Goal: Task Accomplishment & Management: Understand process/instructions

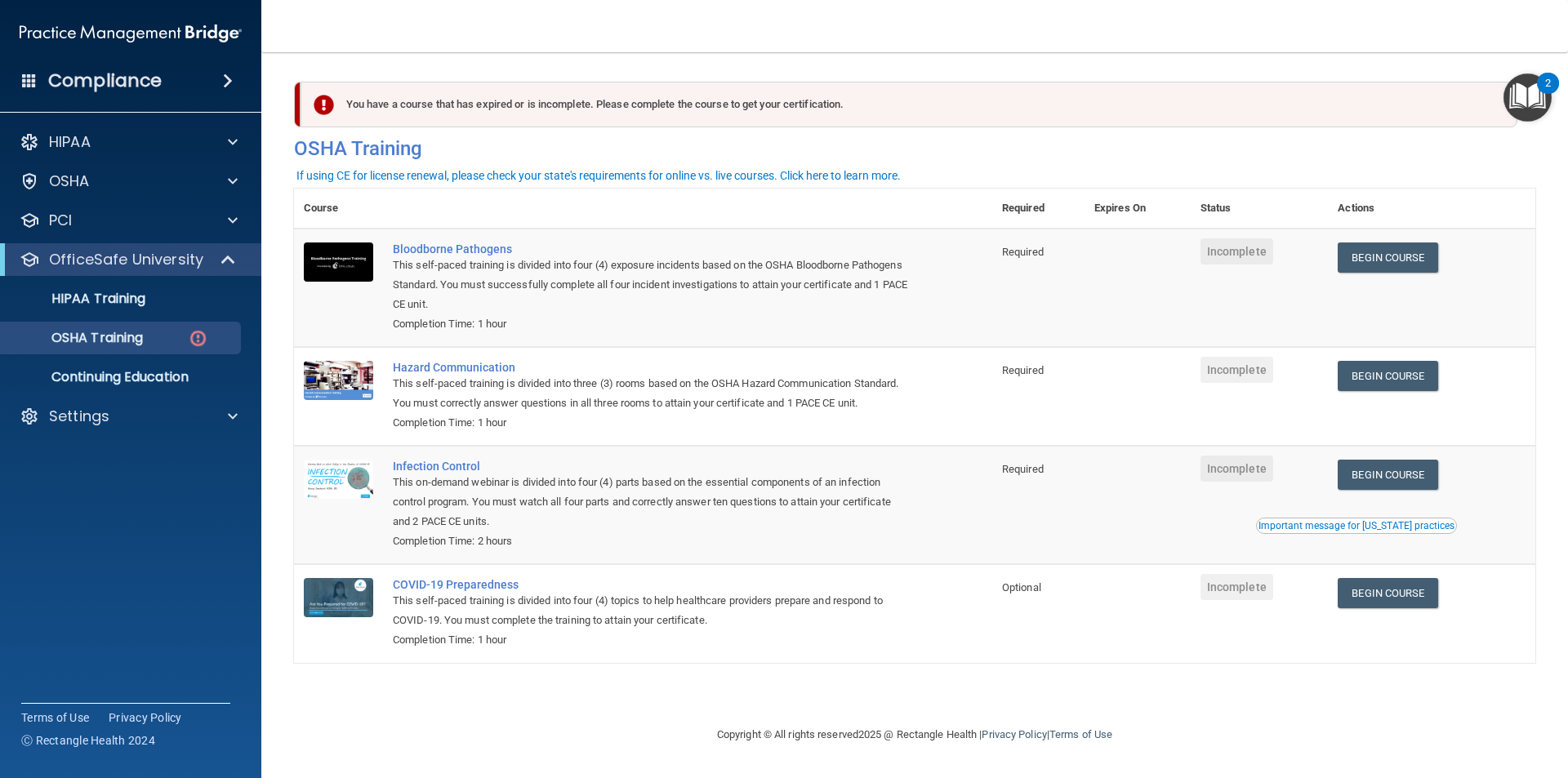
drag, startPoint x: 720, startPoint y: 765, endPoint x: 714, endPoint y: 727, distance: 38.5
click at [722, 756] on main "You have a course that has expired or is incomplete. Please complete the course…" at bounding box center [915, 414] width 1307 height 725
click at [761, 107] on div "You have a course that has expired or is incomplete. Please complete the course…" at bounding box center [909, 104] width 1217 height 45
drag, startPoint x: 977, startPoint y: 101, endPoint x: 964, endPoint y: 106, distance: 13.9
click at [977, 103] on div "You have a course that has expired or is incomplete. Please complete the course…" at bounding box center [909, 104] width 1217 height 45
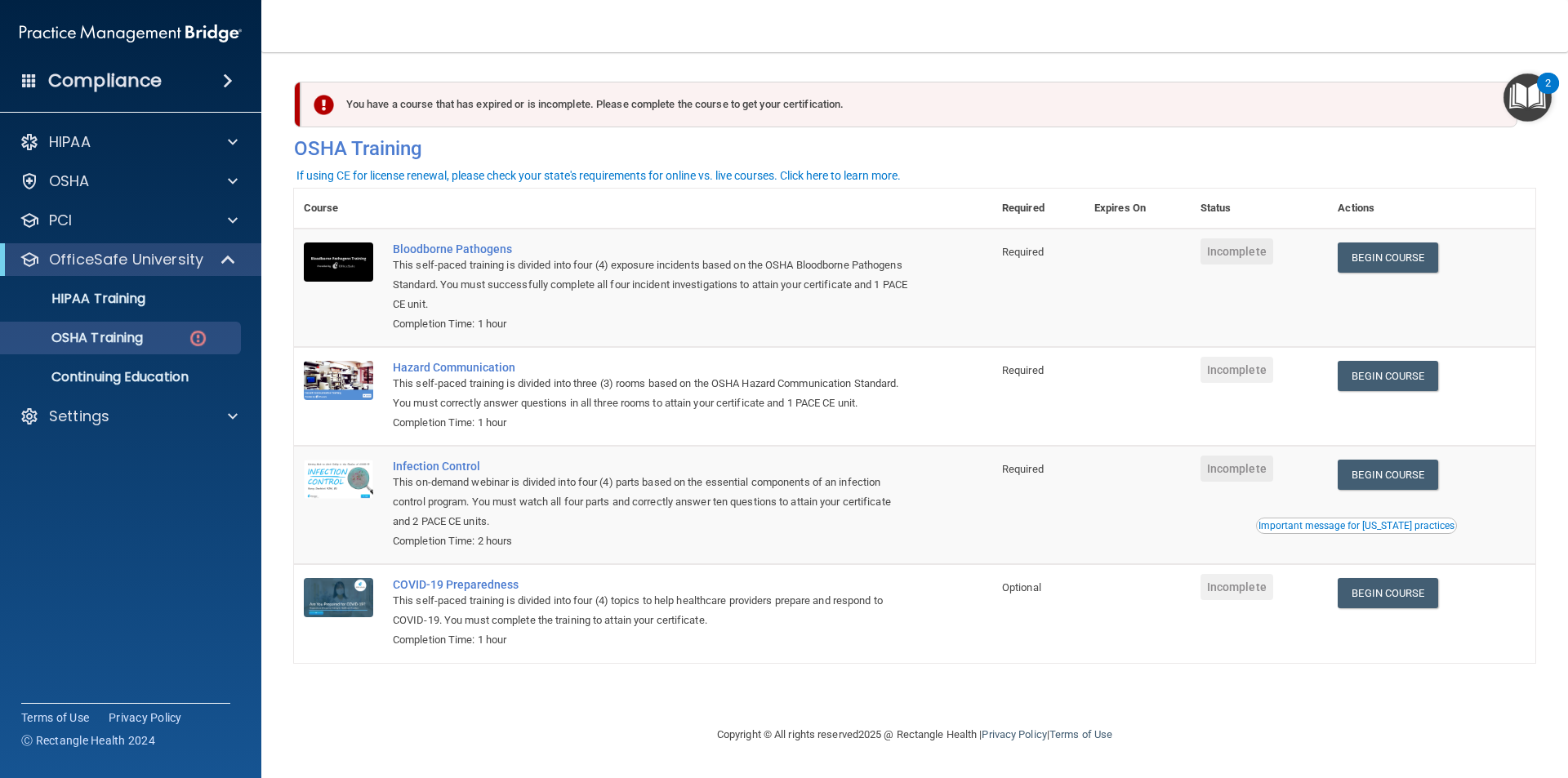
click at [1084, 278] on td "Required" at bounding box center [1039, 288] width 93 height 118
click at [1395, 260] on link "Begin Course" at bounding box center [1388, 257] width 100 height 31
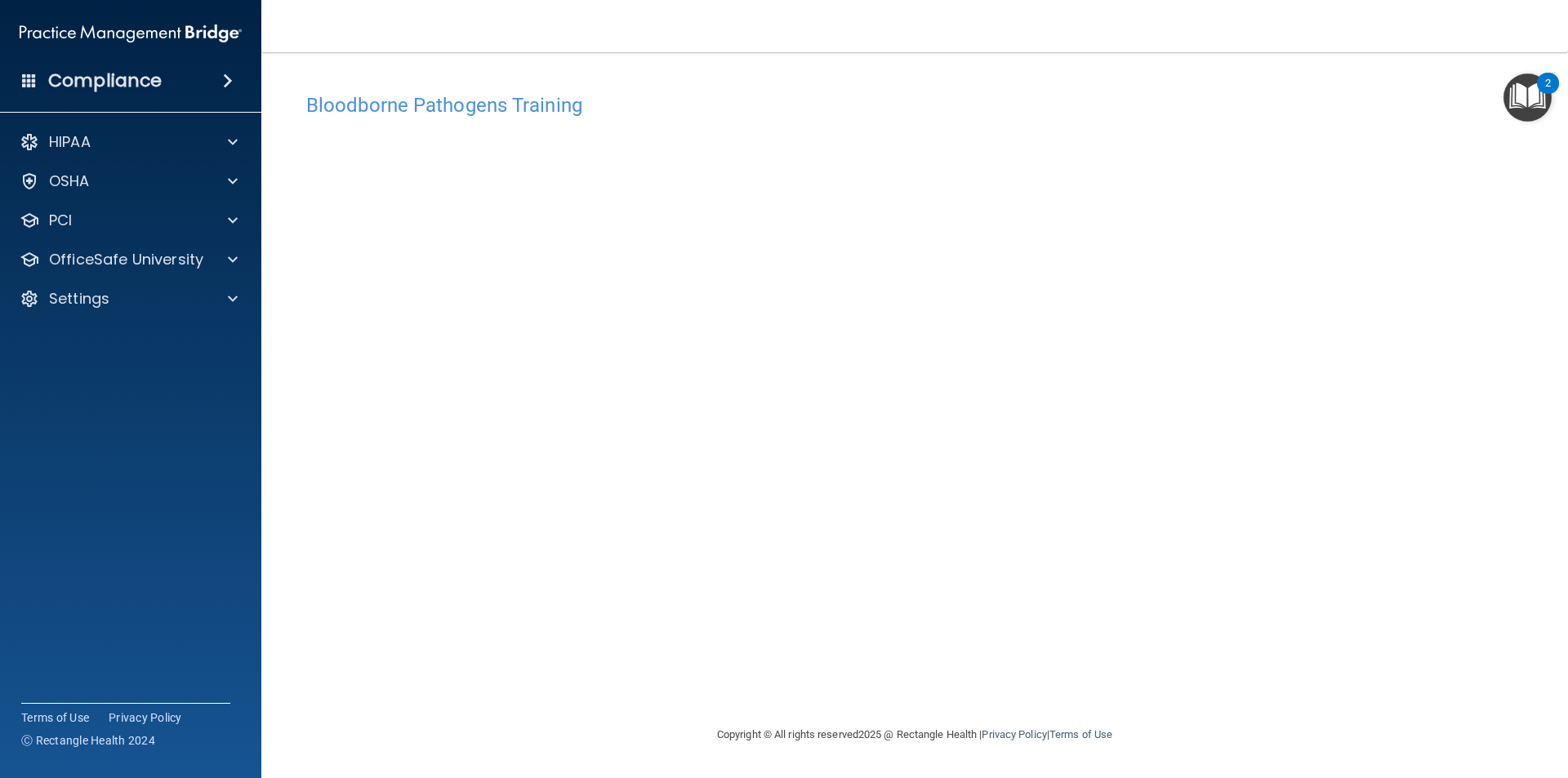
click at [666, 642] on div "Bloodborne Pathogens Training This course doesn’t expire until . Are you sure y…" at bounding box center [915, 405] width 1241 height 640
drag, startPoint x: 562, startPoint y: 92, endPoint x: 552, endPoint y: 67, distance: 26.9
click at [552, 70] on div "Bloodborne Pathogens Training This course doesn’t expire until . Are you sure y…" at bounding box center [915, 389] width 1241 height 640
click at [100, 224] on div "PCI" at bounding box center [108, 220] width 203 height 19
click at [115, 239] on ul "PCI Compliance Merchant Savings Calculator" at bounding box center [131, 284] width 295 height 94
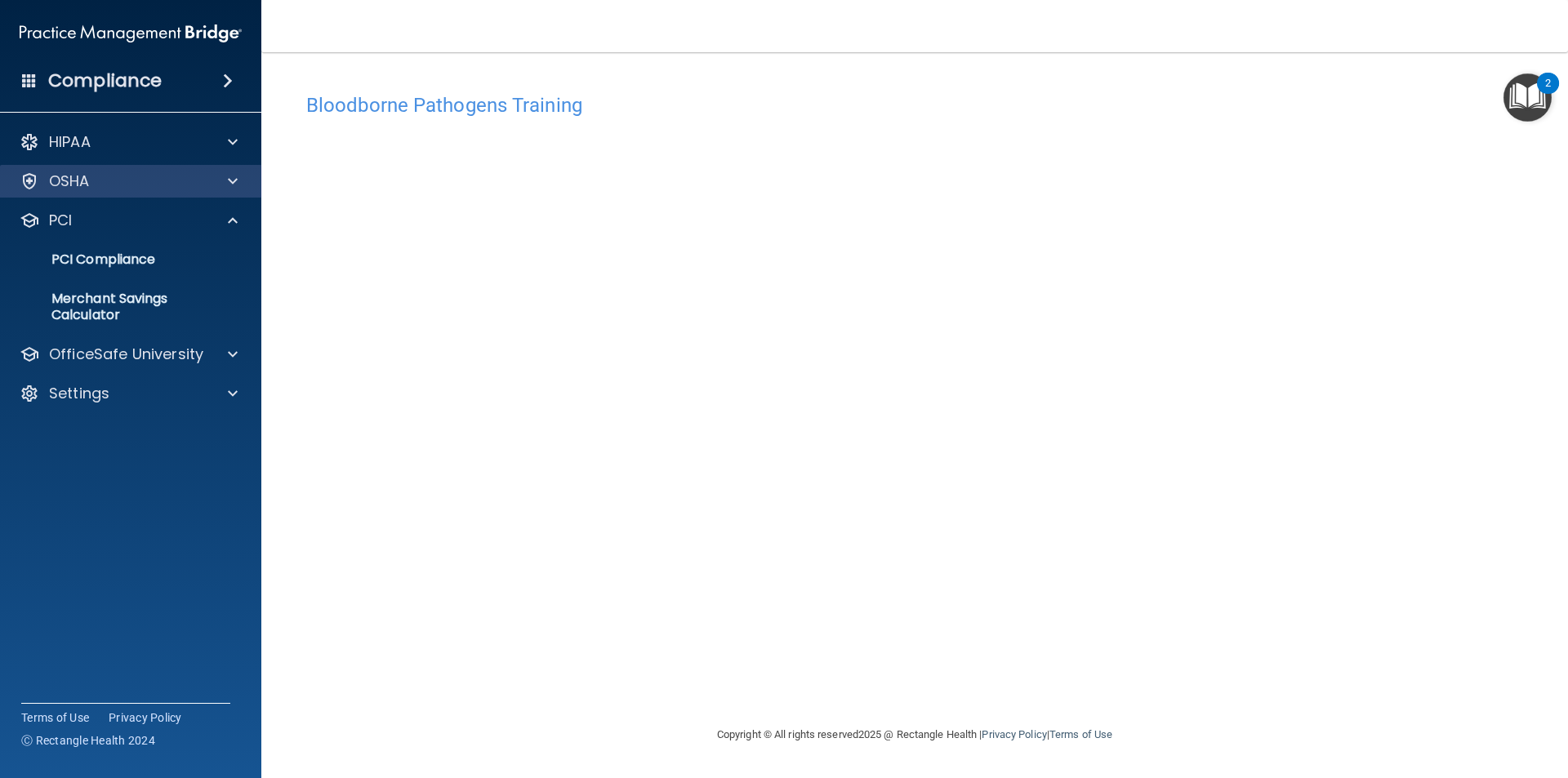
click at [108, 196] on div "OSHA" at bounding box center [131, 180] width 262 height 32
click at [108, 182] on div "OSHA" at bounding box center [108, 180] width 203 height 19
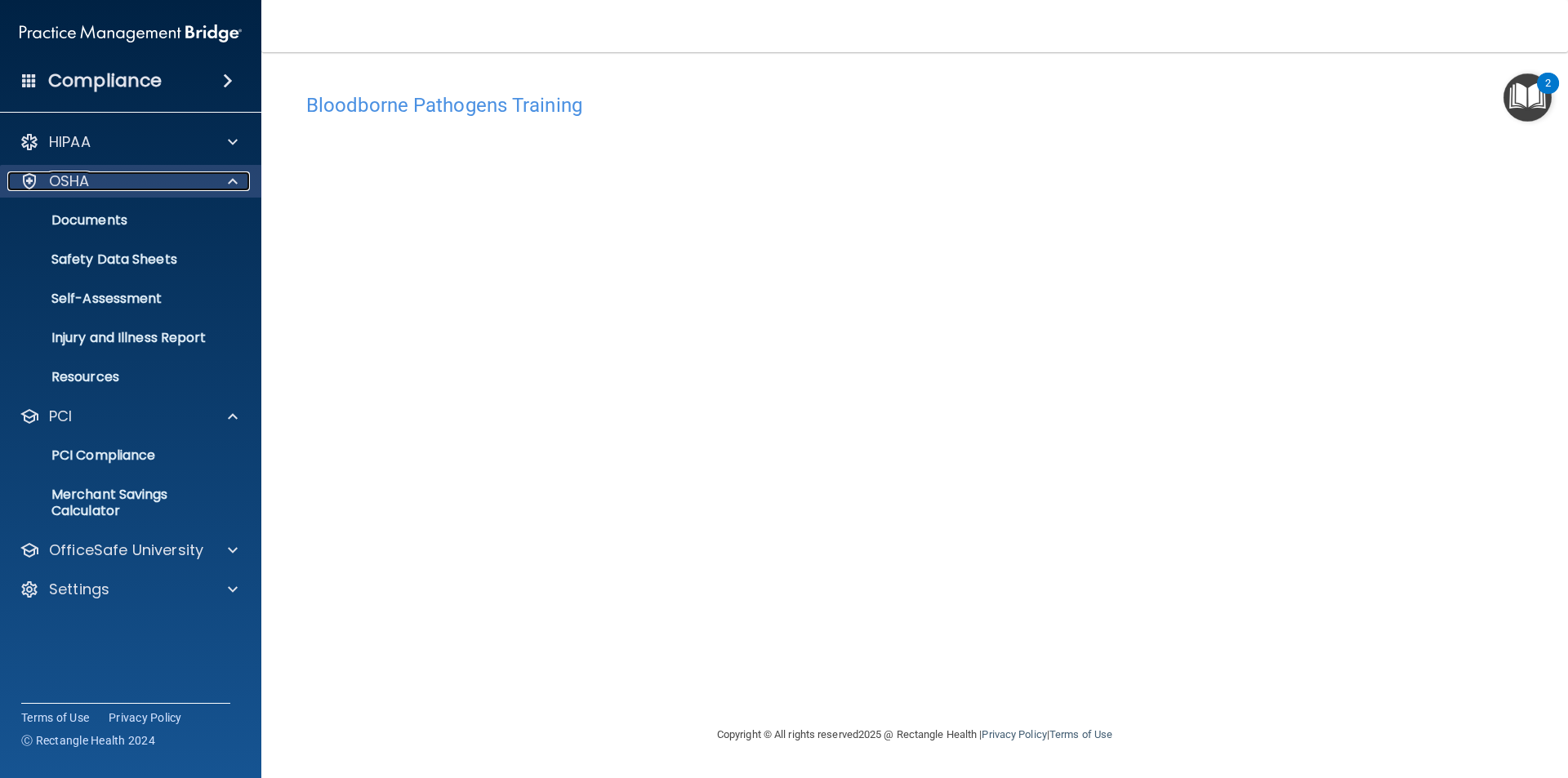
click at [235, 179] on span at bounding box center [232, 180] width 10 height 19
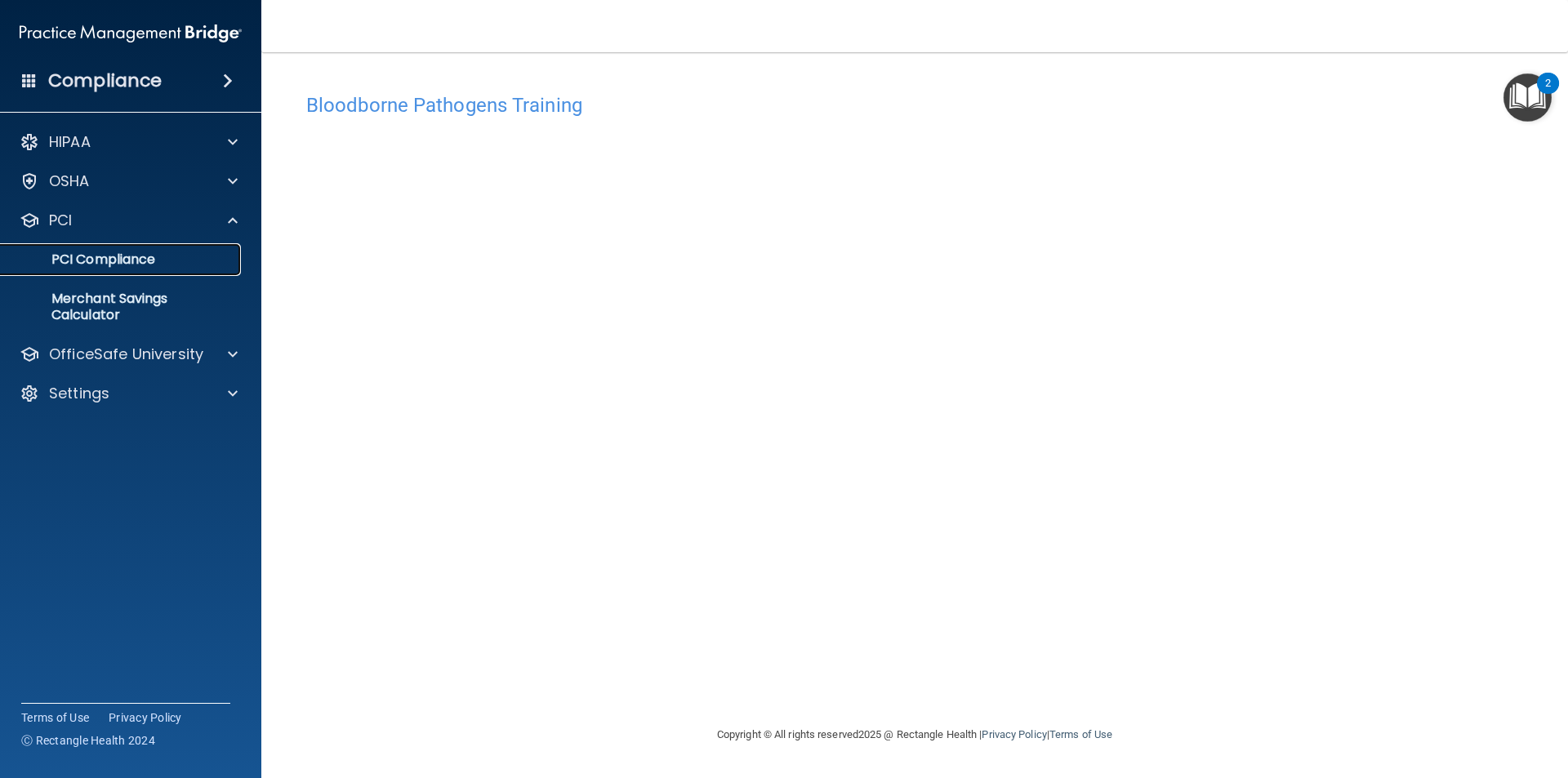
click at [144, 253] on p "PCI Compliance" at bounding box center [121, 260] width 223 height 17
click at [54, 231] on div "PCI" at bounding box center [131, 220] width 262 height 32
click at [227, 216] on div at bounding box center [230, 220] width 41 height 19
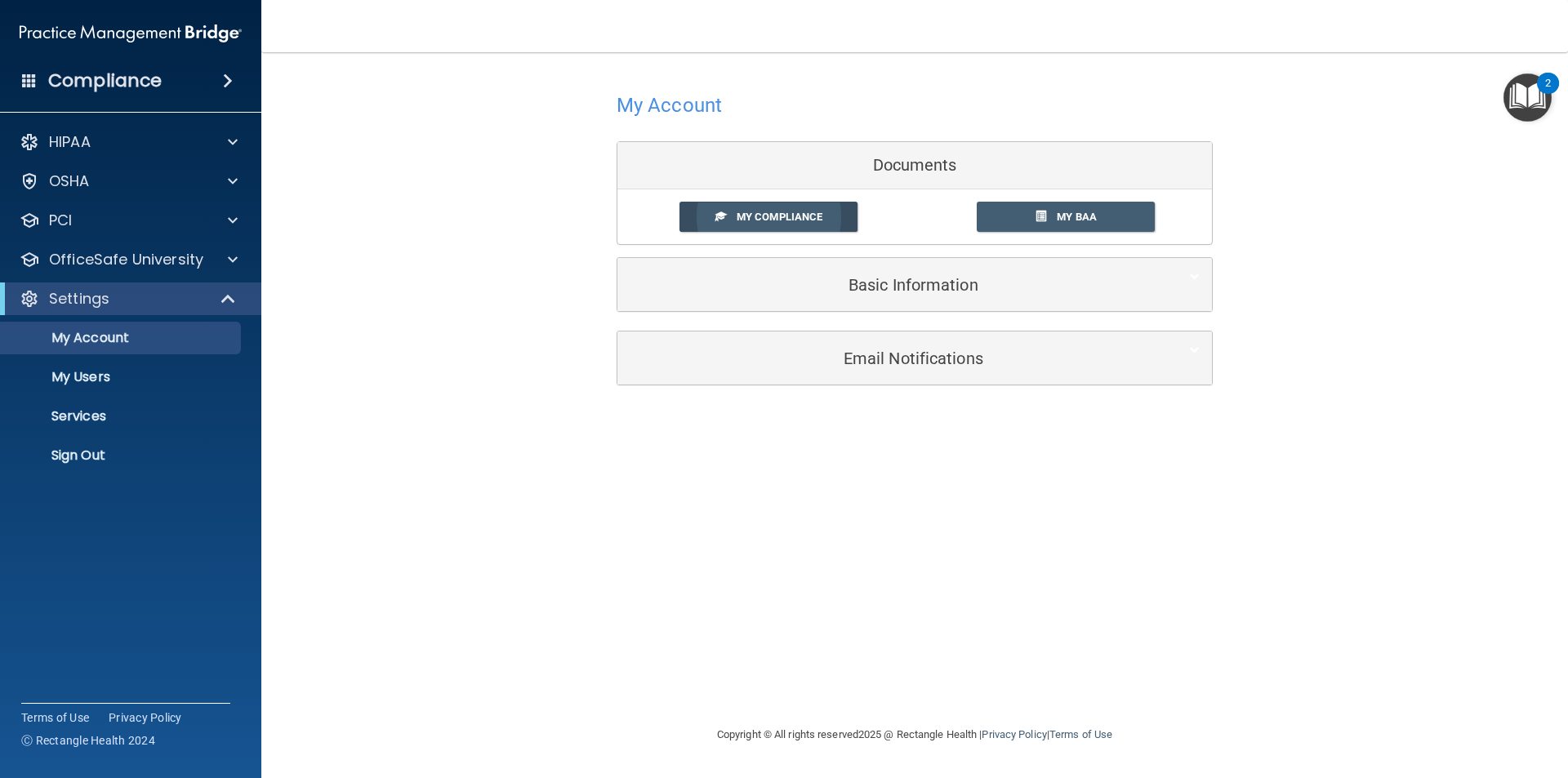
click at [746, 225] on link "My Compliance" at bounding box center [768, 216] width 179 height 31
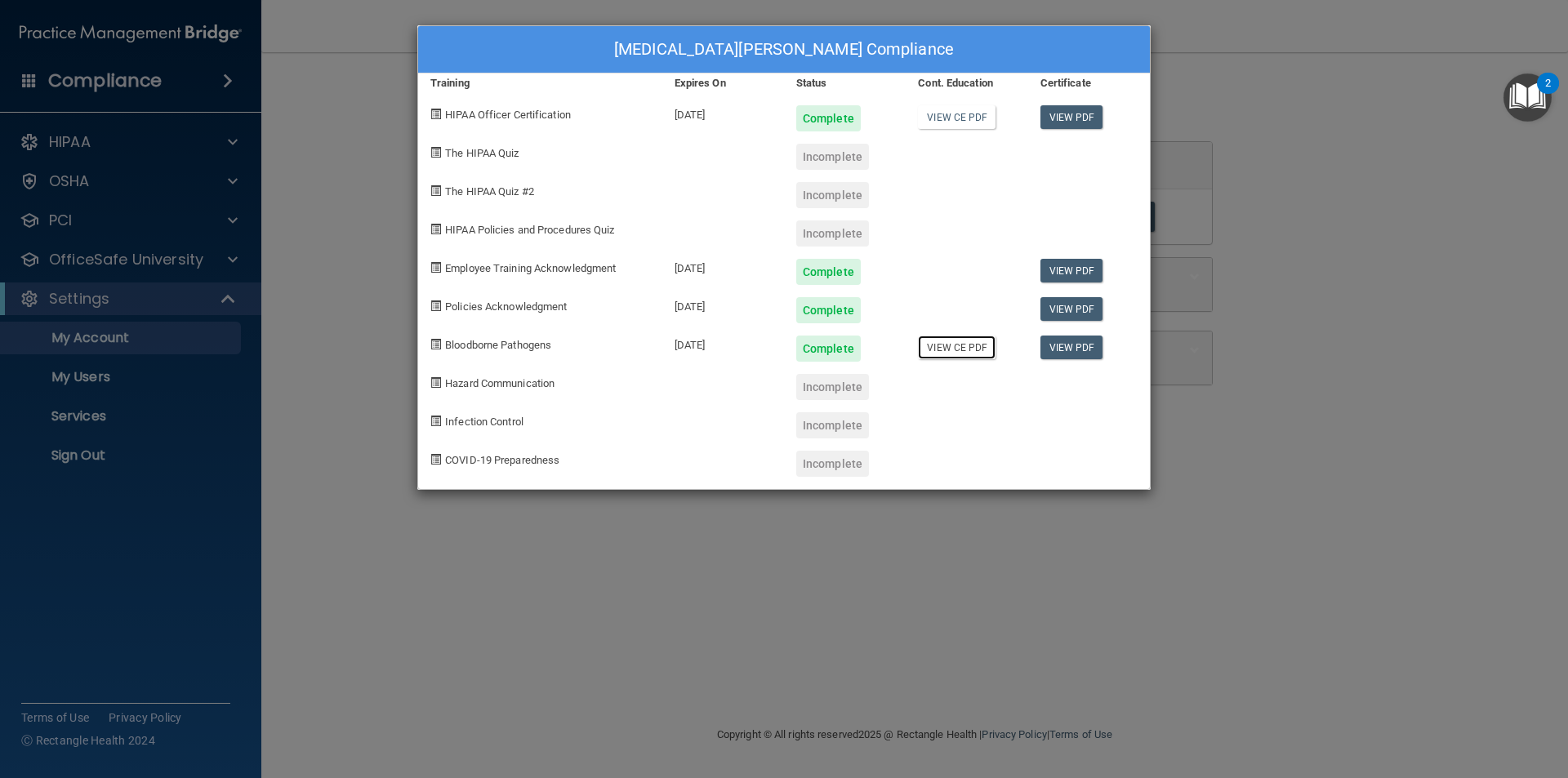
click at [964, 352] on link "View CE PDF" at bounding box center [957, 348] width 78 height 24
click at [834, 146] on div "Incomplete" at bounding box center [832, 156] width 73 height 26
click at [749, 255] on div "09/02/2026" at bounding box center [723, 265] width 121 height 38
drag, startPoint x: 626, startPoint y: 242, endPoint x: 596, endPoint y: 247, distance: 30.4
click at [618, 246] on div "Yasmin Melo's Compliance Training Expires On Status Cont. Education Certificate…" at bounding box center [784, 257] width 733 height 464
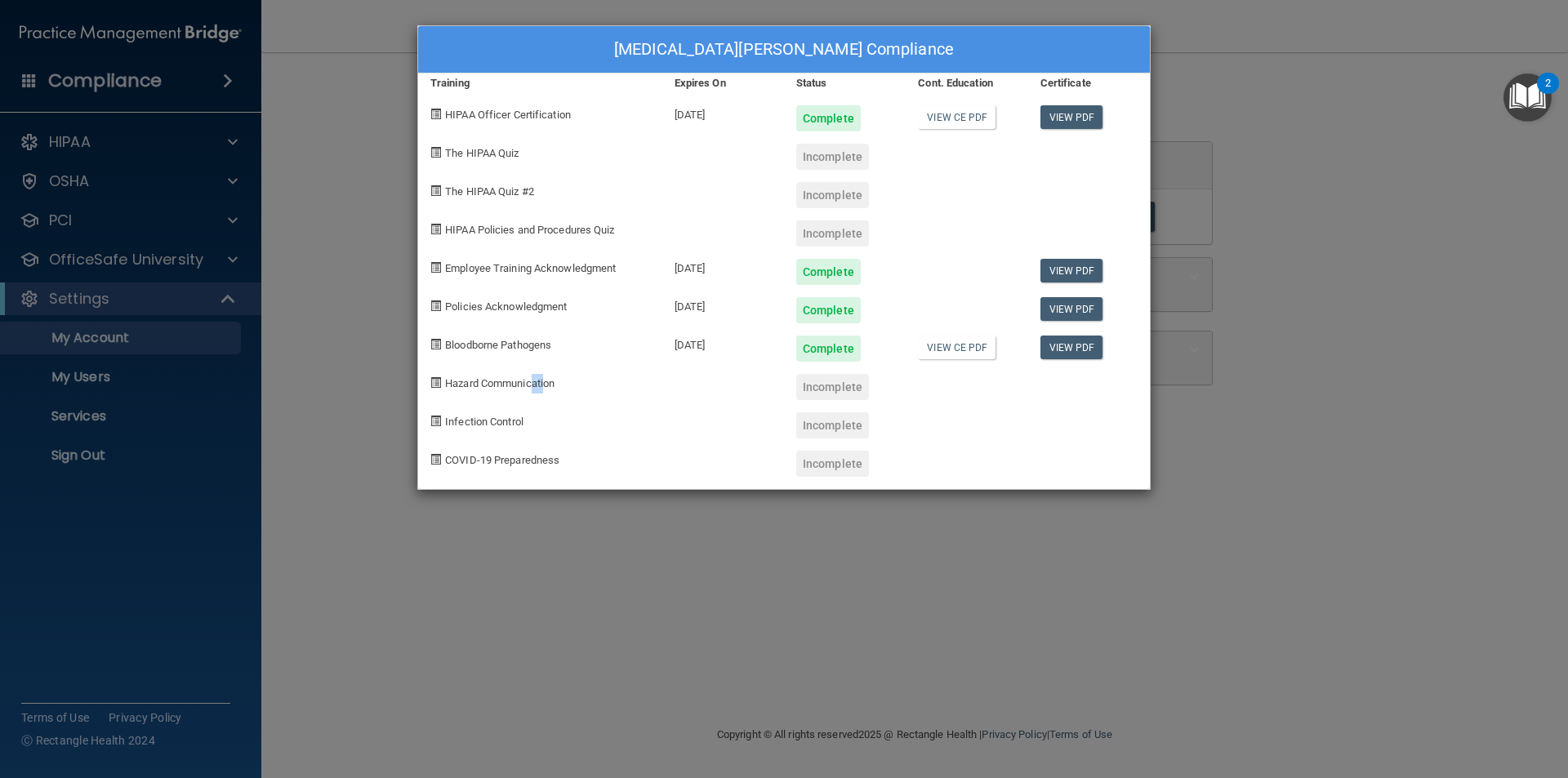
drag, startPoint x: 543, startPoint y: 395, endPoint x: 517, endPoint y: 400, distance: 26.5
click at [528, 397] on div "Hazard Communication" at bounding box center [541, 380] width 244 height 38
drag, startPoint x: 493, startPoint y: 446, endPoint x: 580, endPoint y: 417, distance: 91.7
click at [492, 441] on div "COVID-19 Preparedness" at bounding box center [541, 457] width 244 height 38
click at [1376, 212] on div "Yasmin Melo's Compliance Training Expires On Status Cont. Education Certificate…" at bounding box center [784, 389] width 1568 height 778
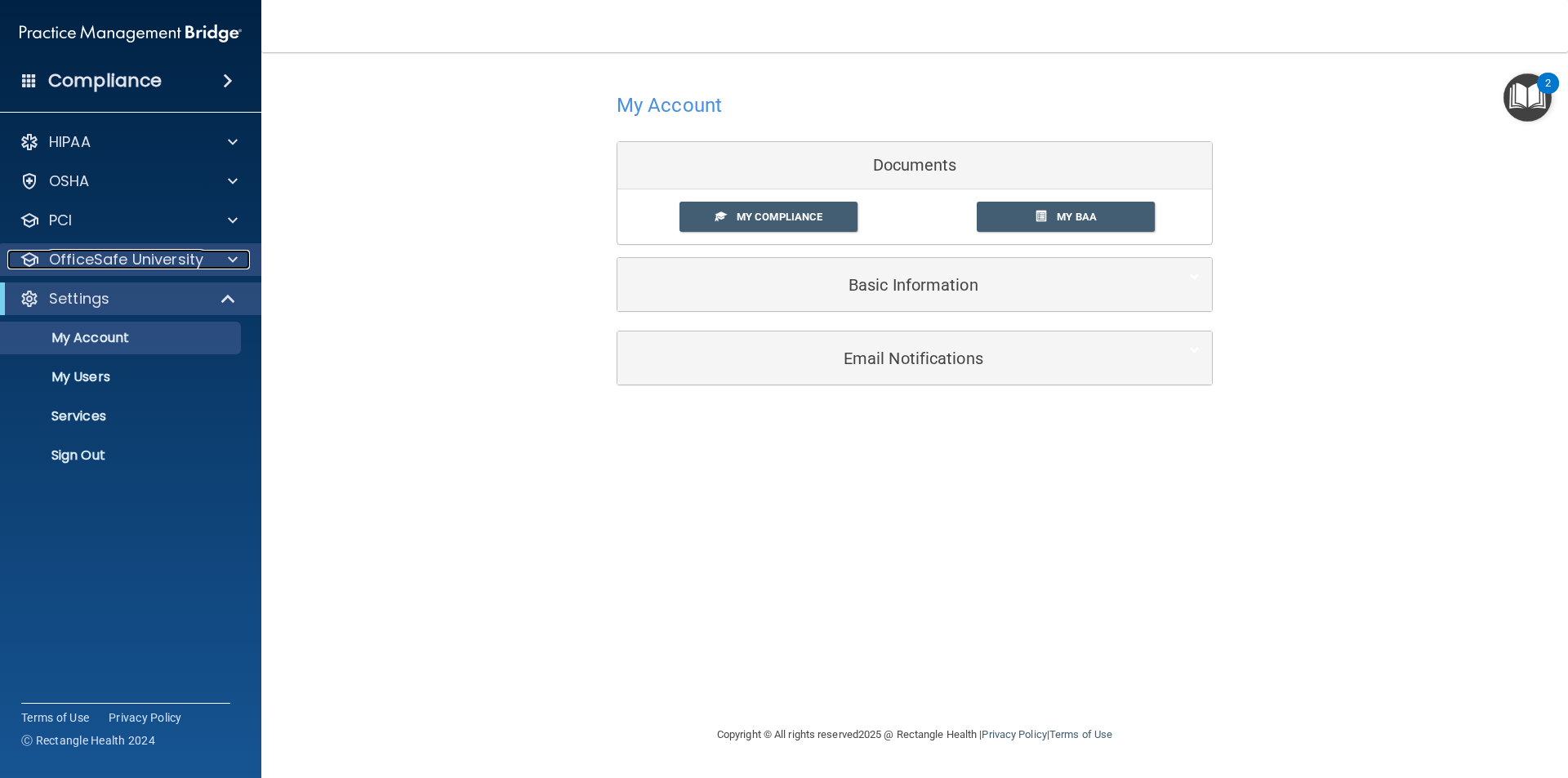
click at [102, 254] on p "OfficeSafe University" at bounding box center [126, 259] width 155 height 19
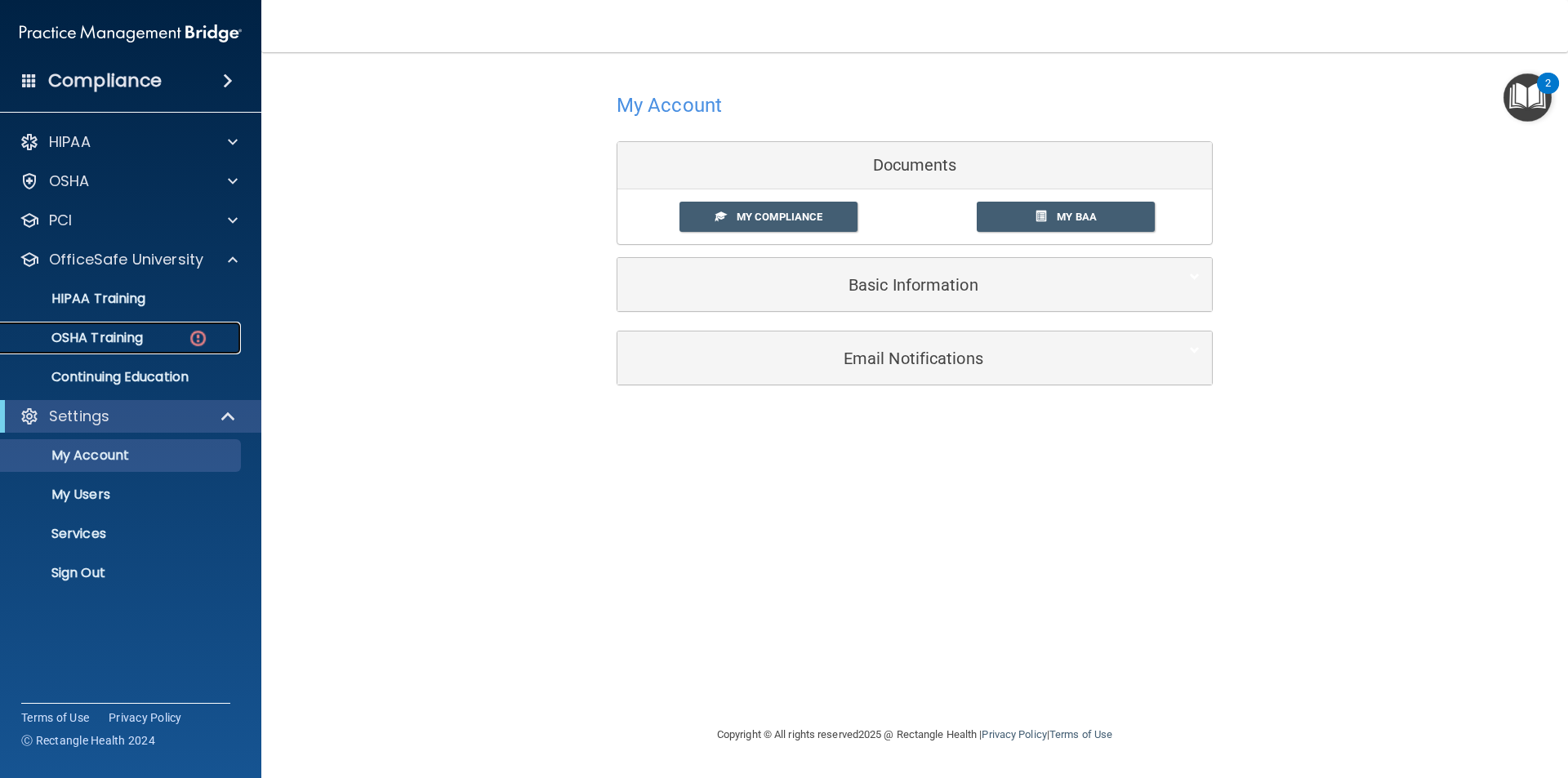
click at [115, 336] on p "OSHA Training" at bounding box center [76, 338] width 132 height 17
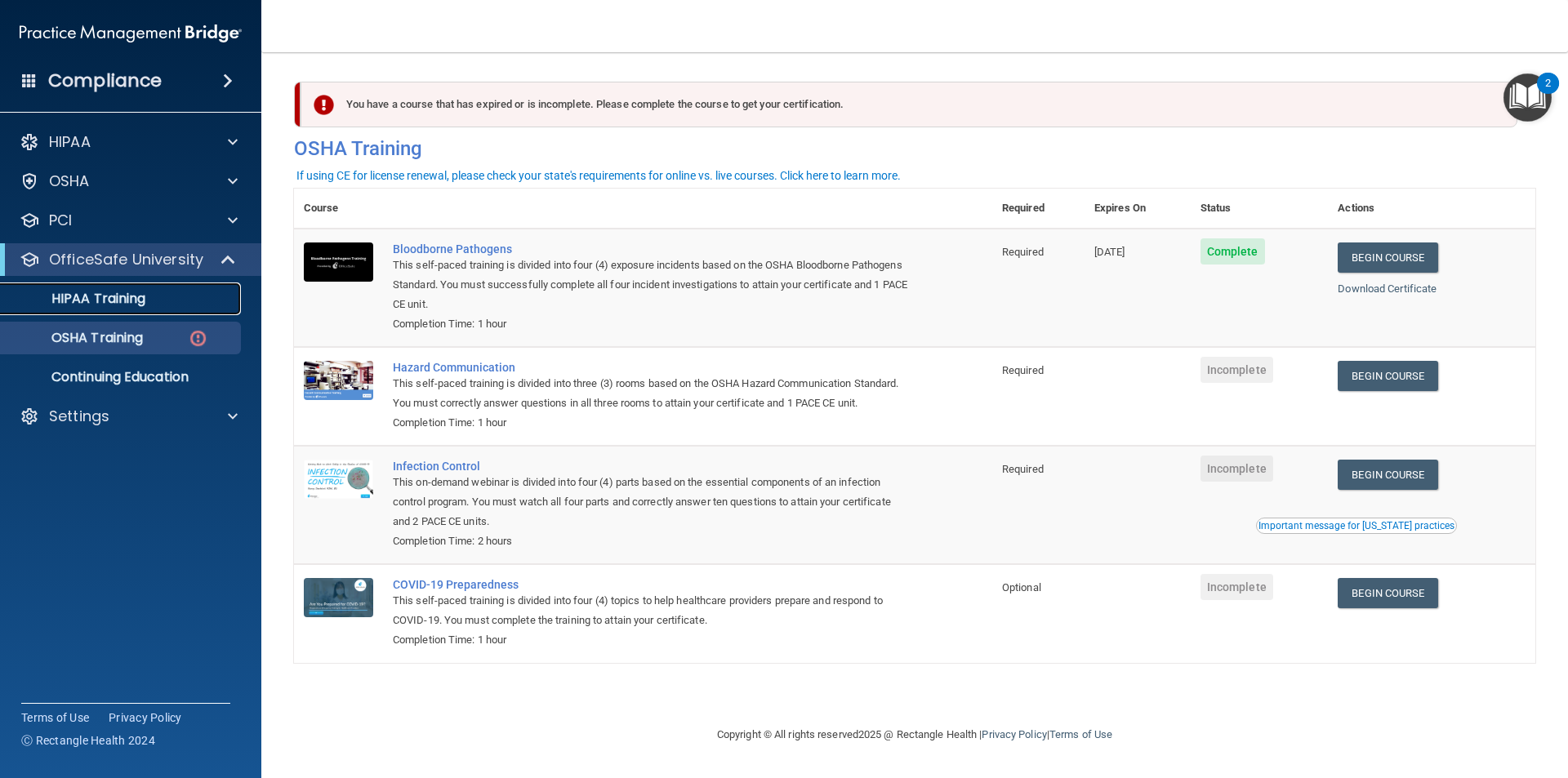
click at [118, 304] on p "HIPAA Training" at bounding box center [78, 299] width 135 height 17
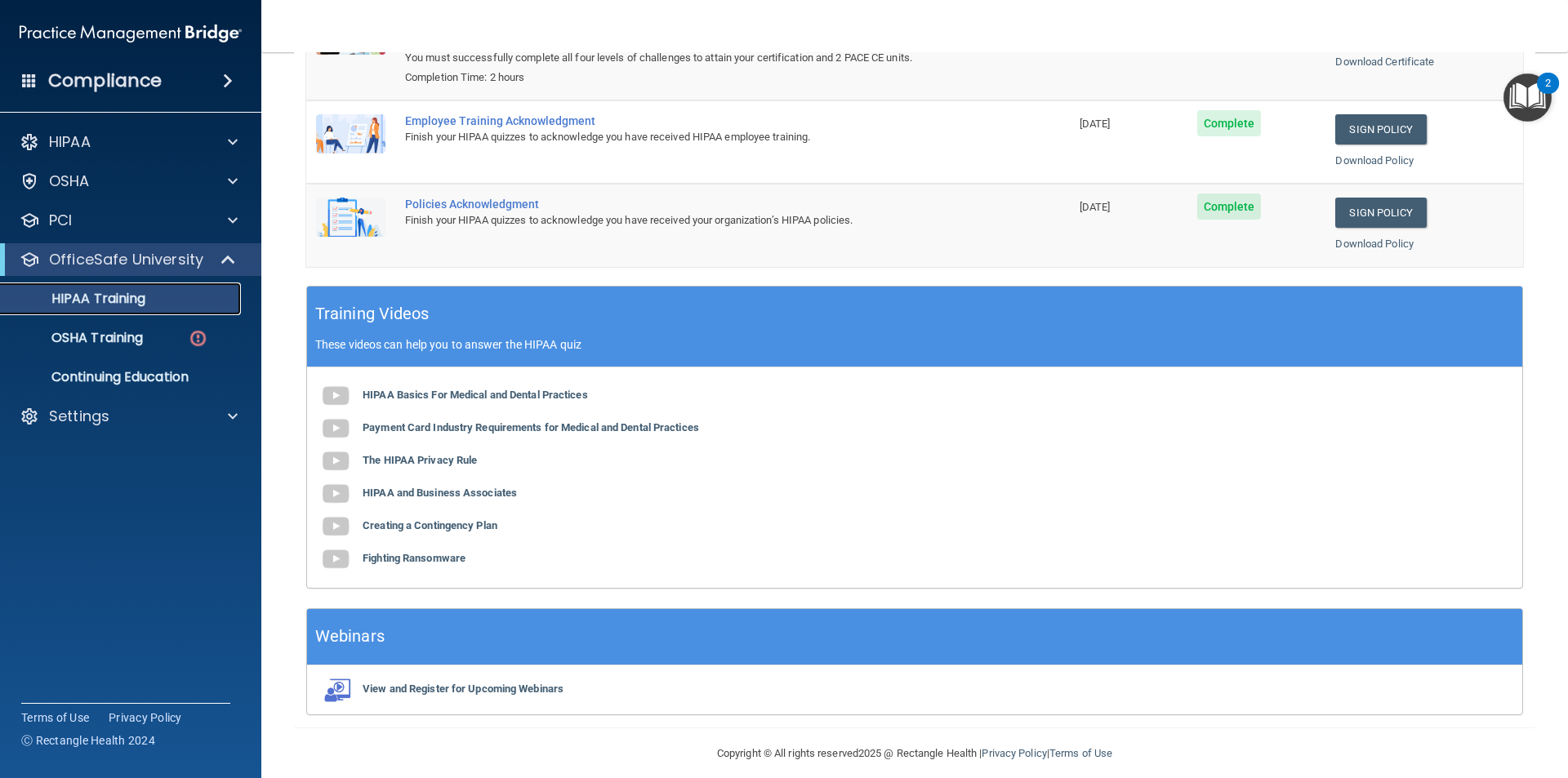
scroll to position [302, 0]
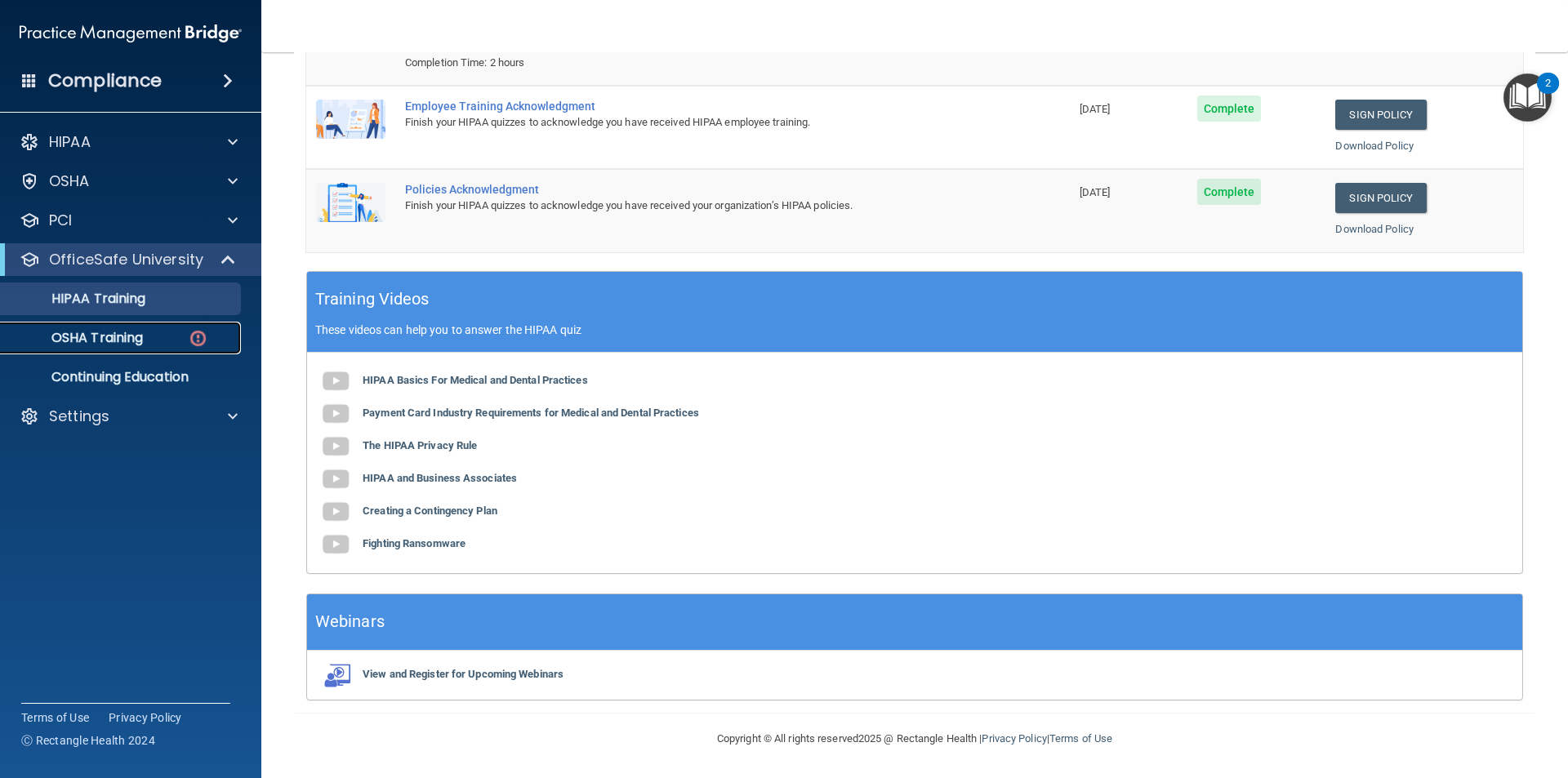
click at [128, 343] on p "OSHA Training" at bounding box center [76, 338] width 132 height 17
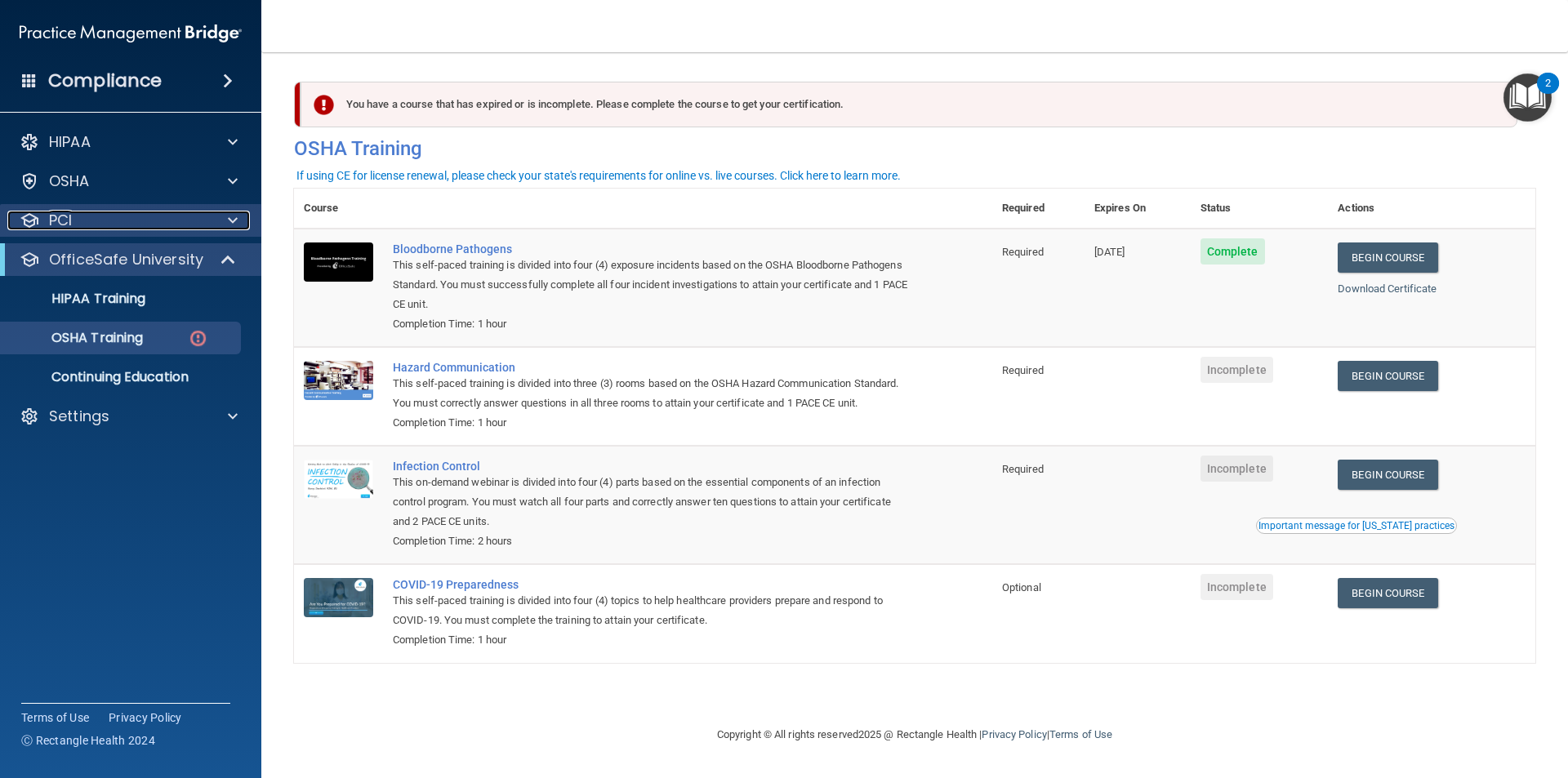
click at [88, 219] on div "PCI" at bounding box center [108, 220] width 203 height 19
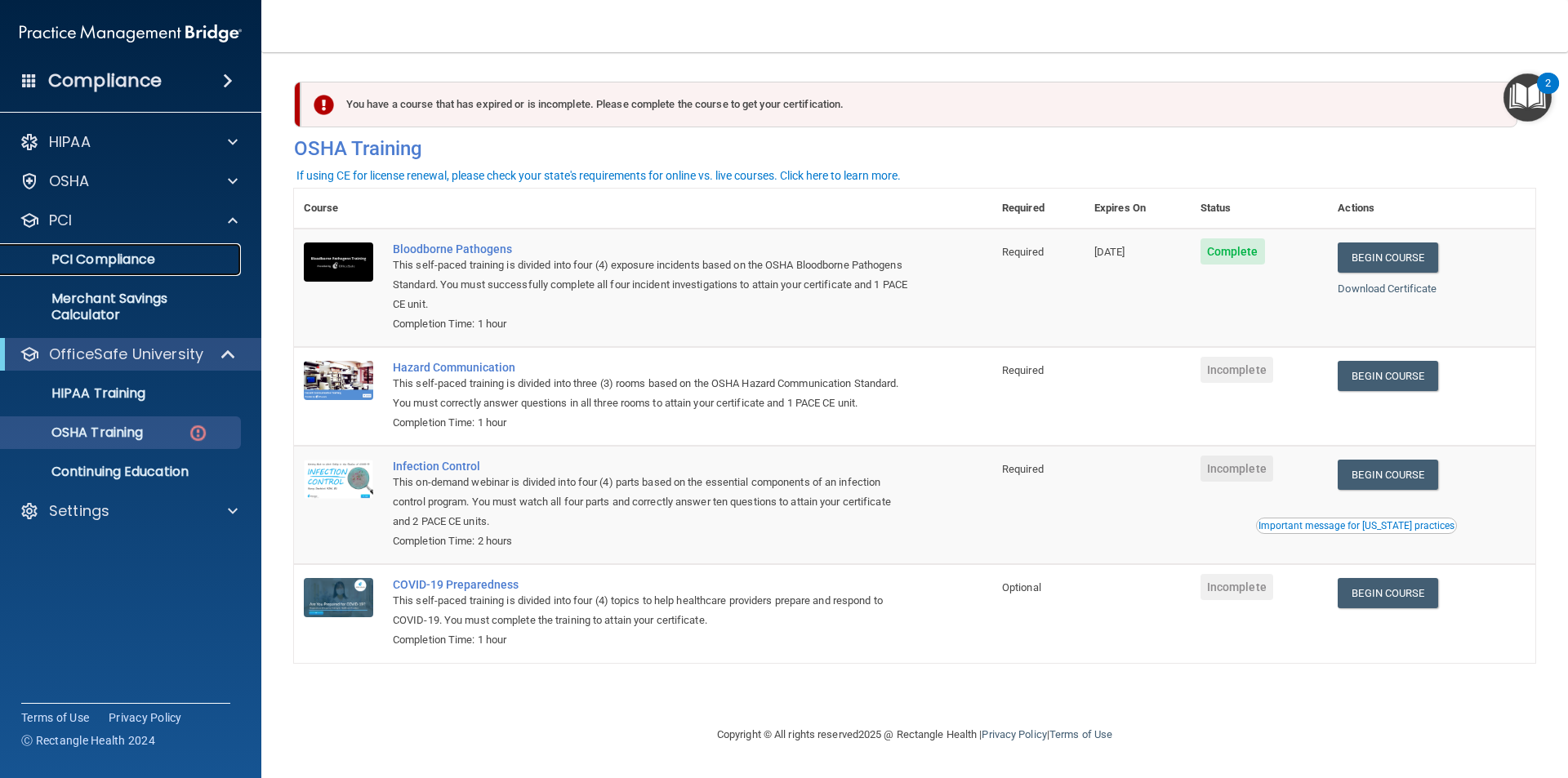
click at [97, 262] on p "PCI Compliance" at bounding box center [121, 260] width 223 height 17
click at [134, 469] on p "Continuing Education" at bounding box center [121, 472] width 223 height 17
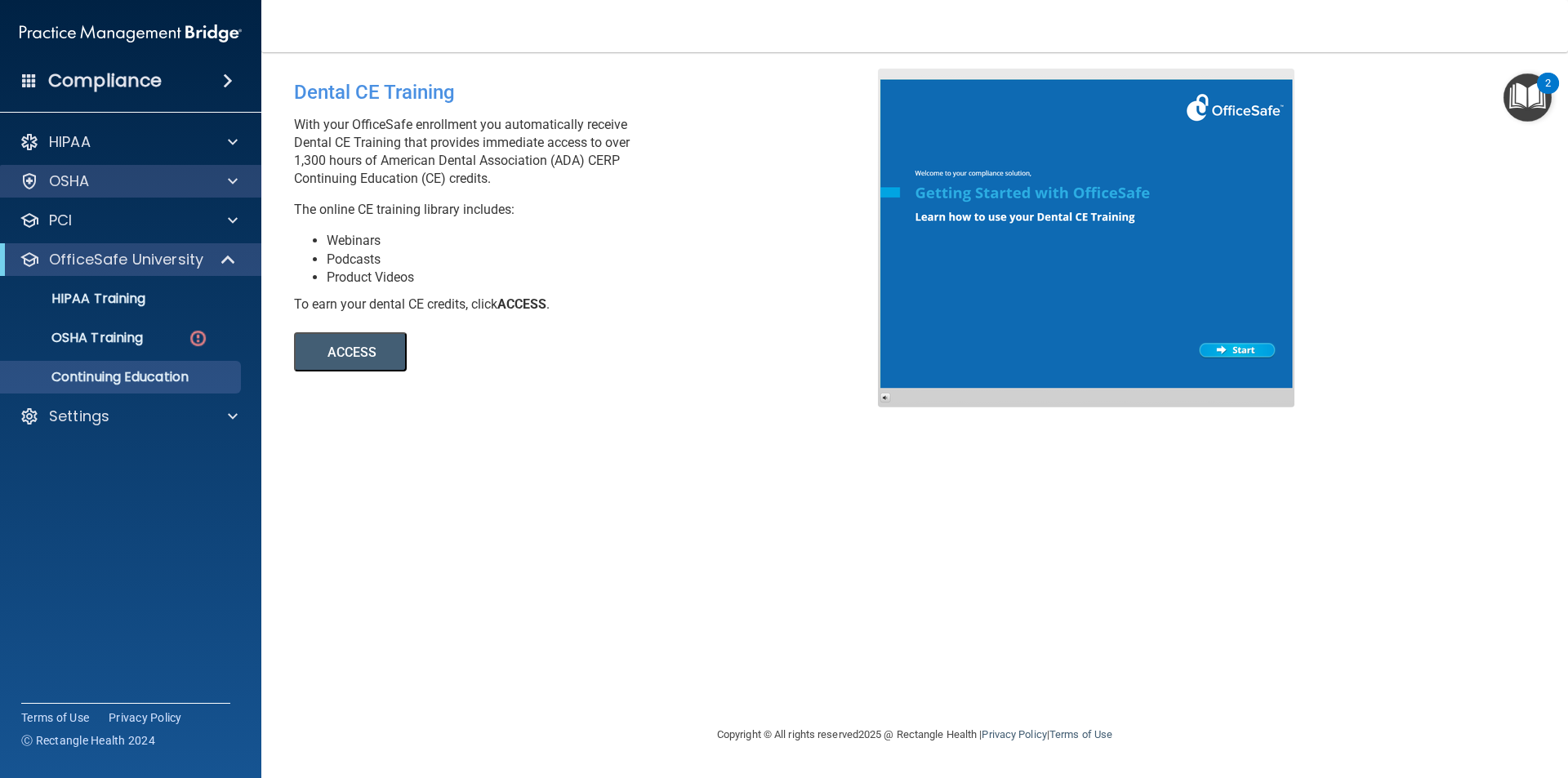
click at [108, 197] on div "OSHA" at bounding box center [131, 180] width 262 height 32
click at [104, 184] on div "OSHA" at bounding box center [108, 180] width 203 height 19
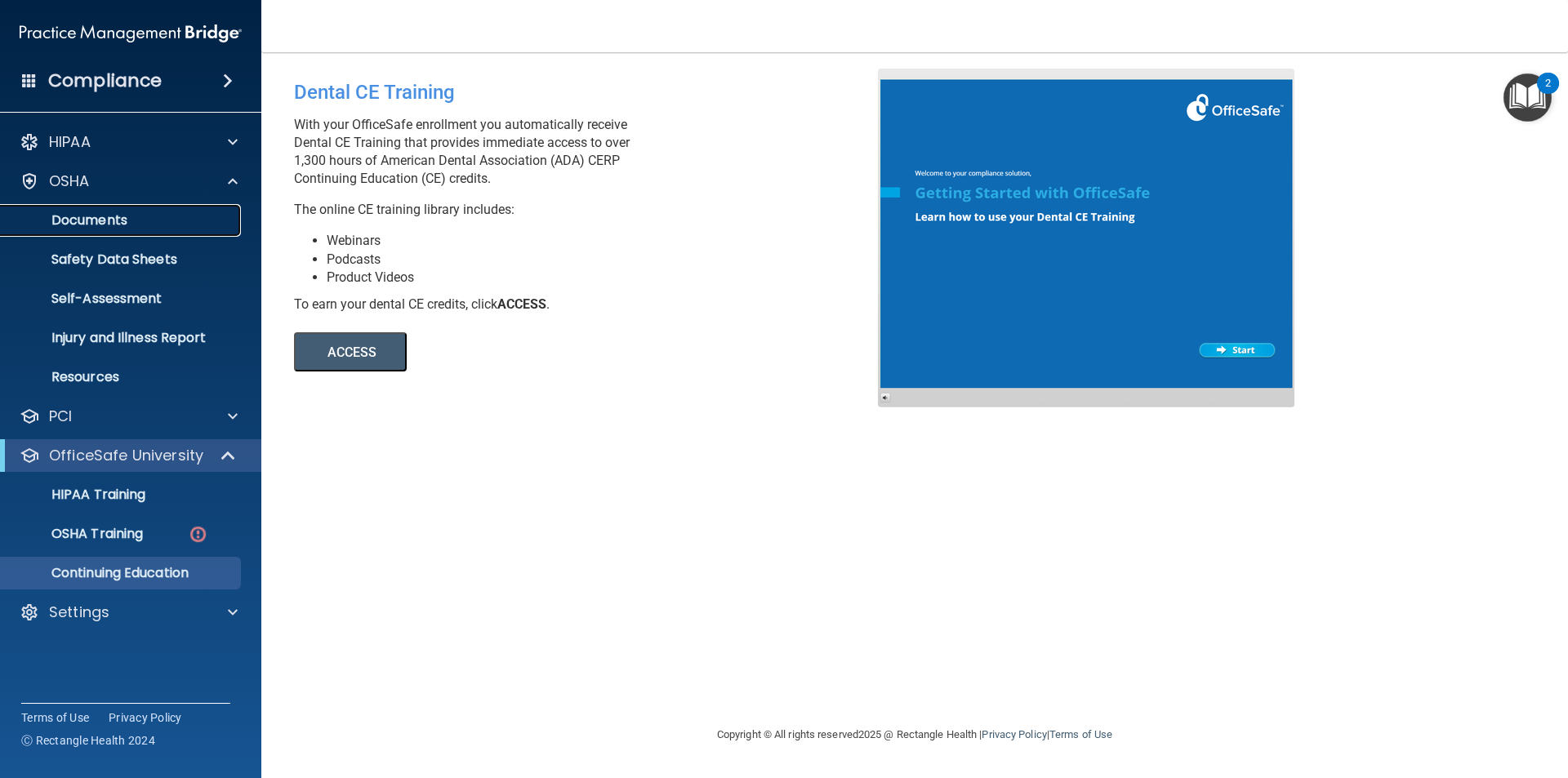
click at [106, 220] on p "Documents" at bounding box center [121, 220] width 223 height 17
